Goal: Contribute content: Contribute content

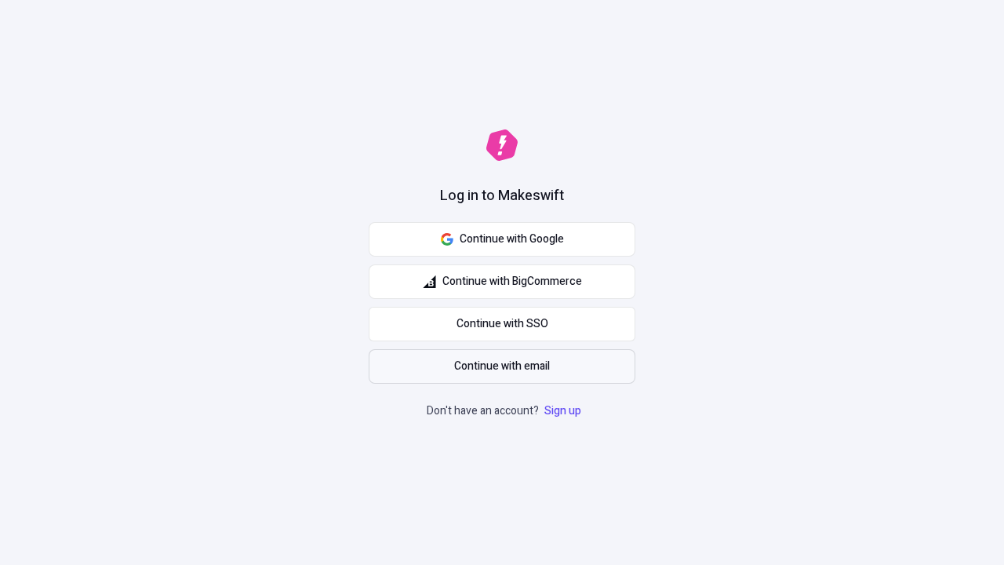
click at [502, 366] on span "Continue with email" at bounding box center [502, 366] width 96 height 17
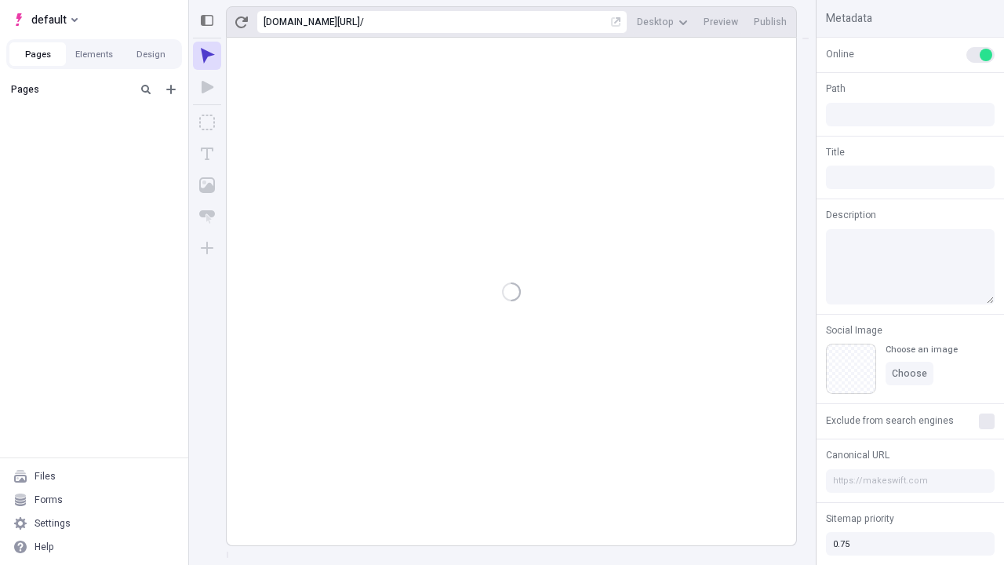
type input "/deep-link-sed"
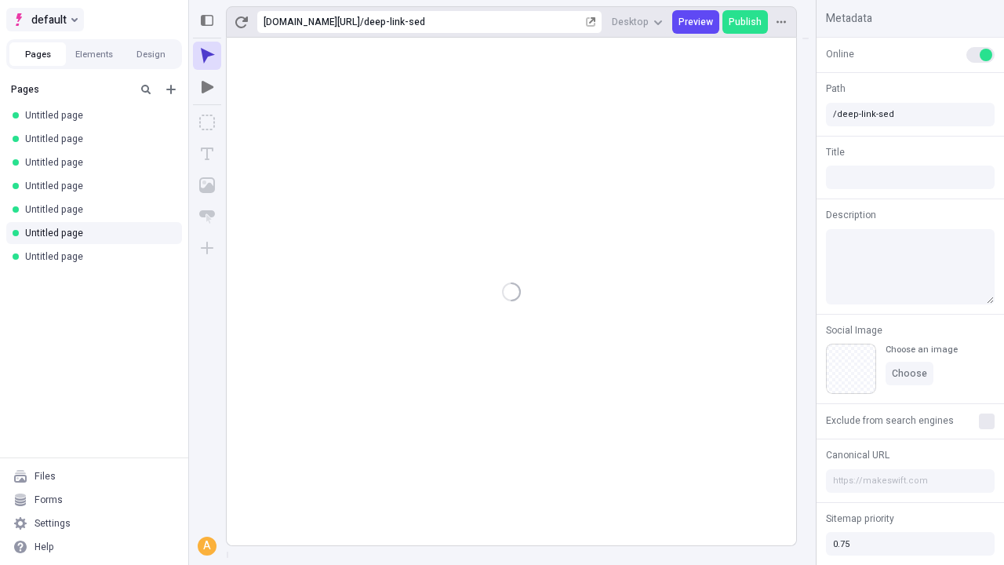
click at [44, 20] on span "default" at bounding box center [48, 19] width 35 height 19
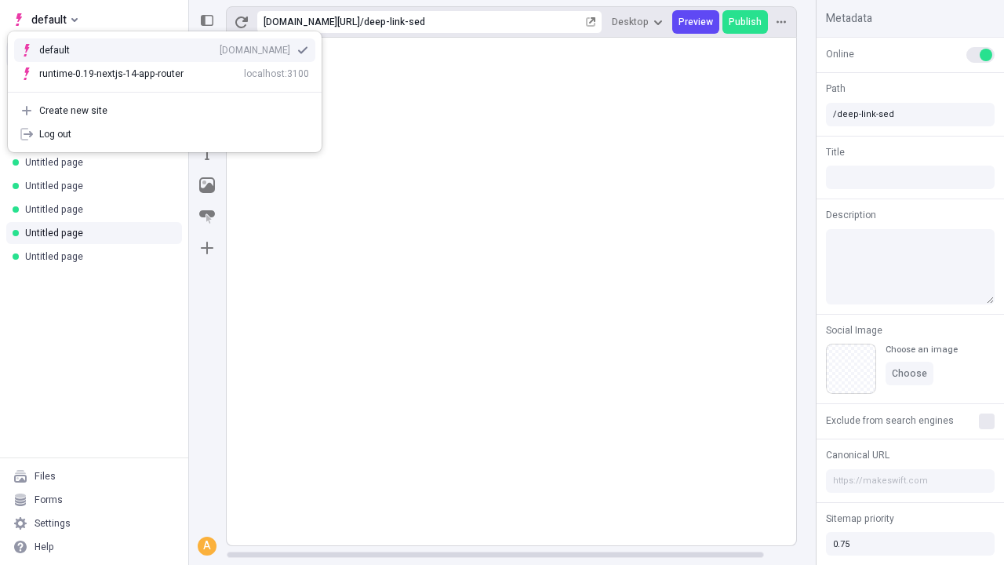
click at [220, 47] on div "[DOMAIN_NAME]" at bounding box center [255, 50] width 71 height 13
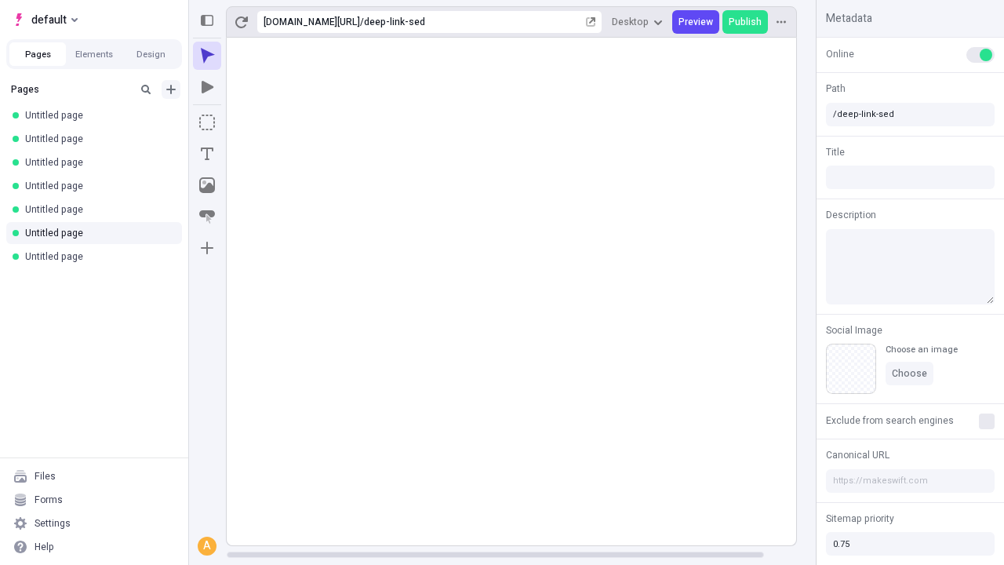
click at [171, 89] on icon "Add new" at bounding box center [170, 89] width 9 height 9
click at [254, 122] on span "Blank page" at bounding box center [263, 121] width 97 height 13
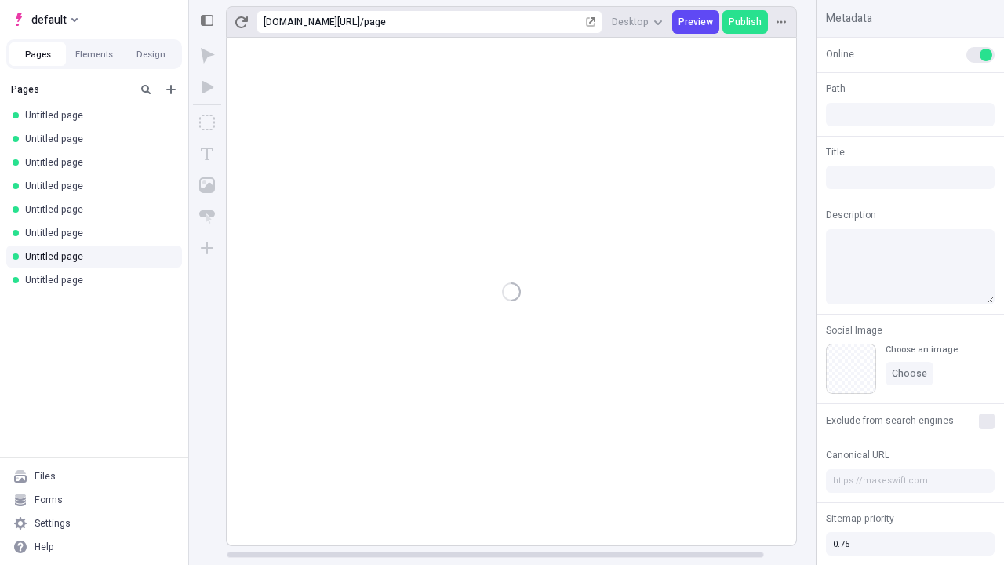
type input "/page"
click at [207, 122] on icon "Box" at bounding box center [207, 123] width 16 height 16
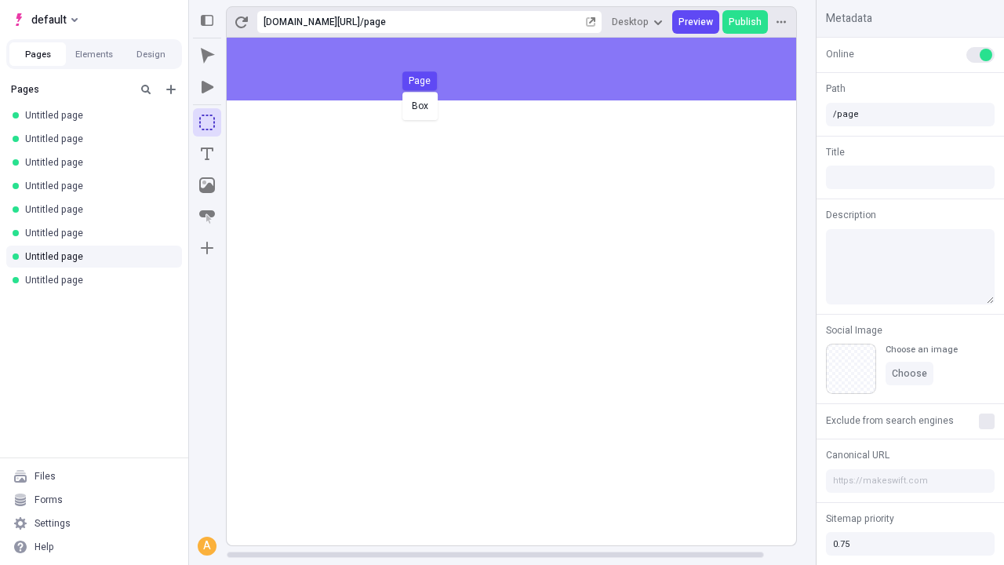
click at [527, 69] on div "Box Page" at bounding box center [502, 282] width 1004 height 565
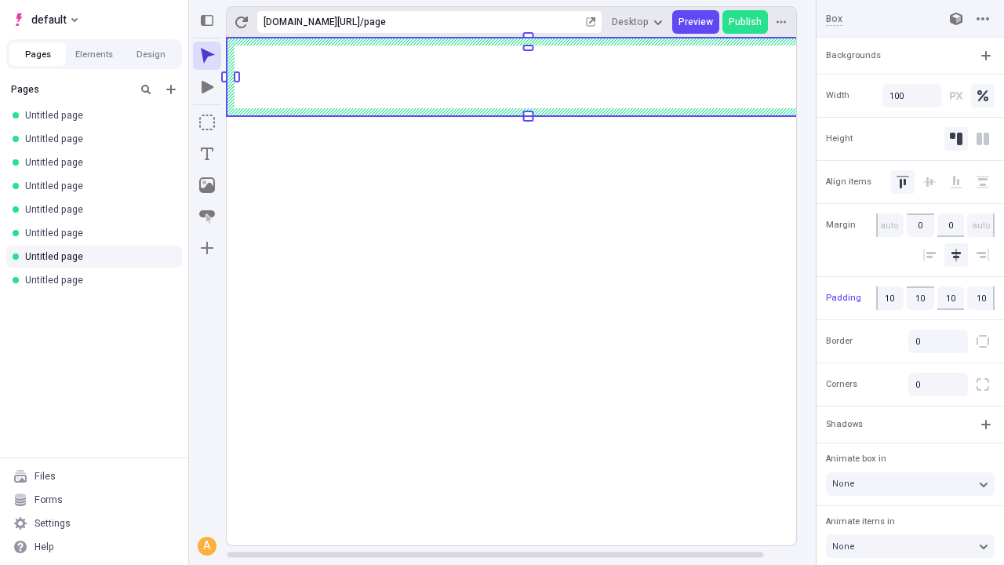
click at [207, 185] on icon "Image" at bounding box center [207, 185] width 16 height 16
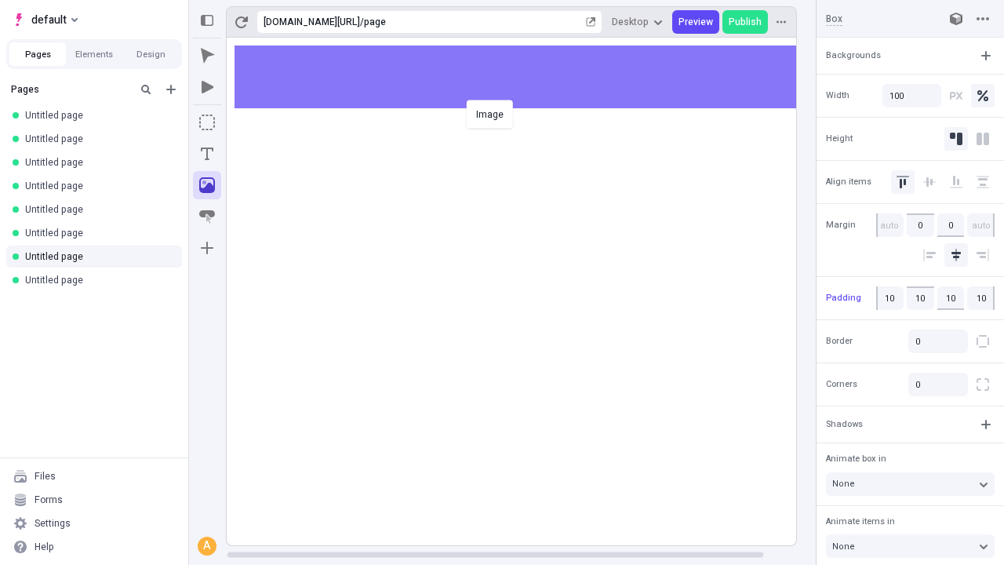
click at [527, 77] on div "Image" at bounding box center [502, 282] width 1004 height 565
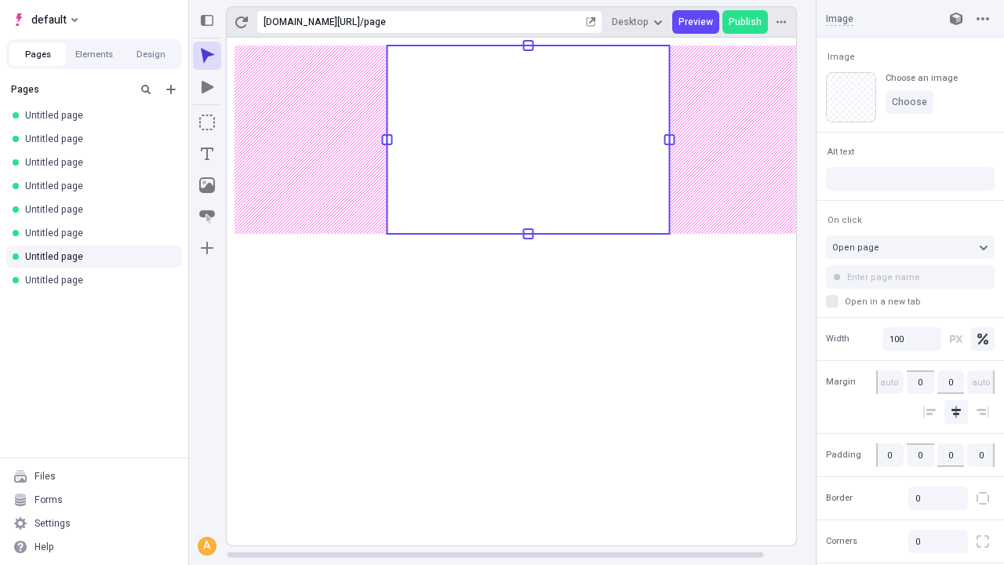
click at [207, 154] on icon "Text" at bounding box center [207, 153] width 13 height 13
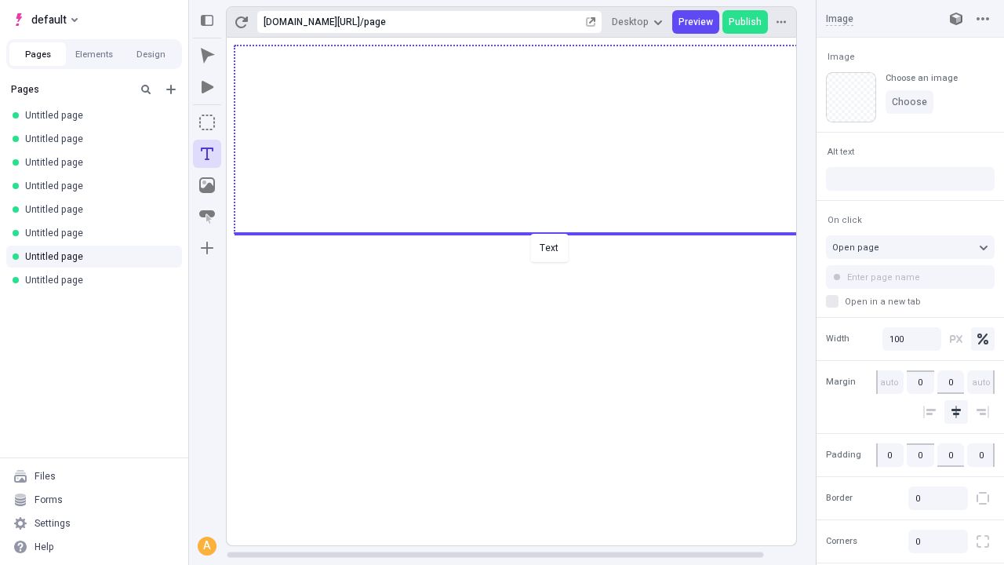
click at [527, 232] on div "Text" at bounding box center [502, 282] width 1004 height 565
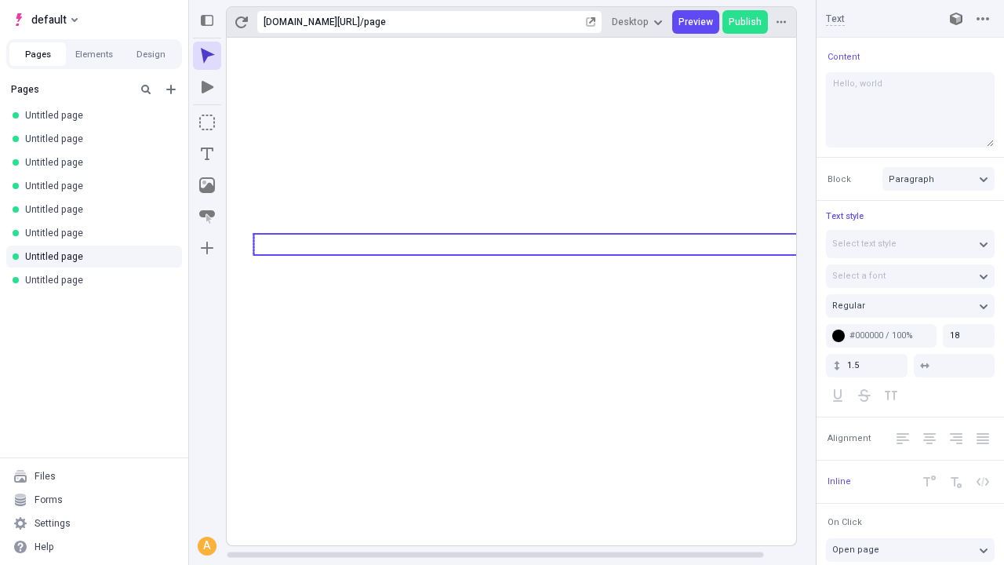
type textarea "Hello, world!"
click at [207, 185] on icon "Image" at bounding box center [207, 185] width 16 height 16
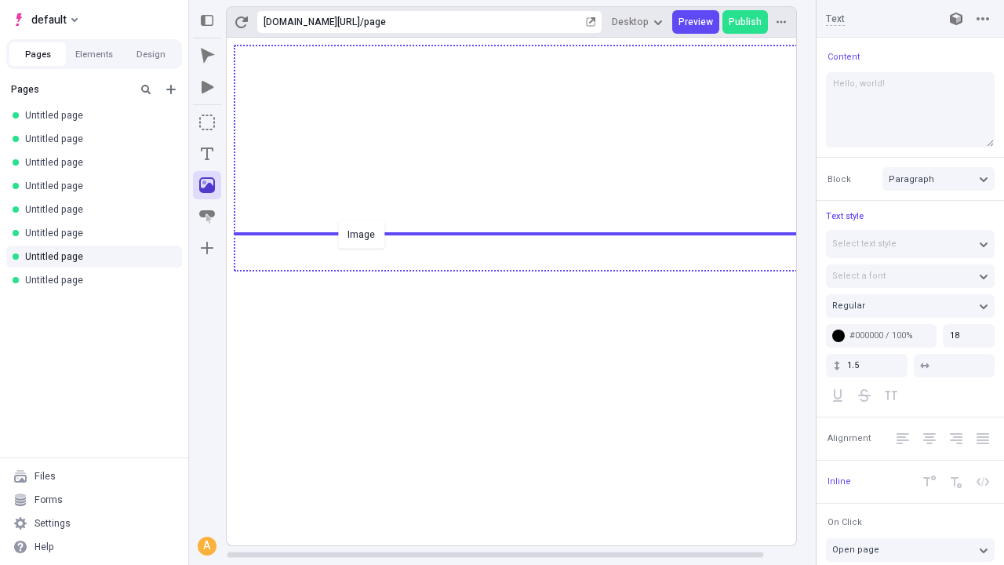
click at [527, 269] on div "Image" at bounding box center [502, 282] width 1004 height 565
